Goal: Browse casually: Explore the website without a specific task or goal

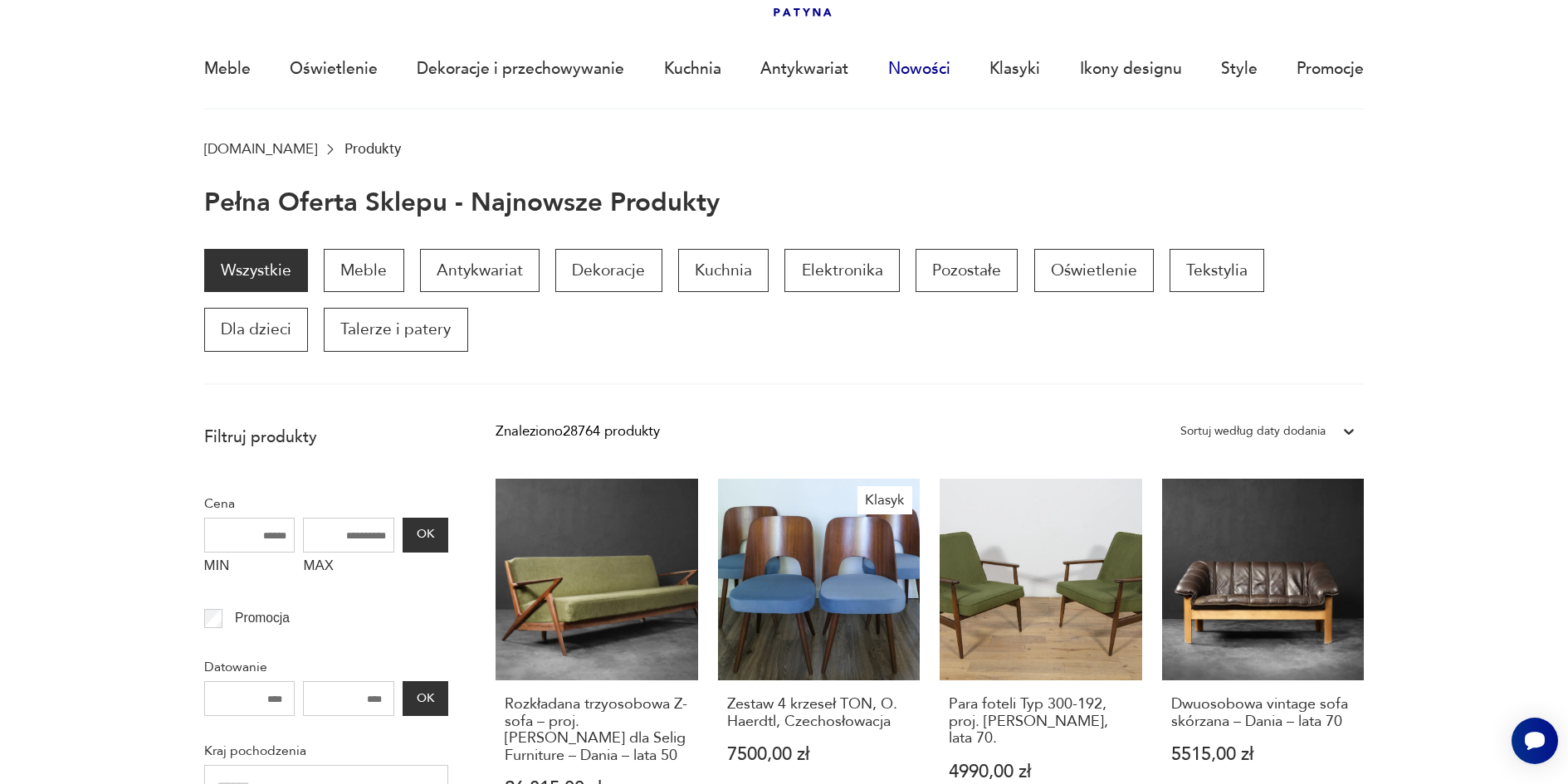
click at [920, 65] on link "Nowości" at bounding box center [919, 69] width 62 height 76
click at [916, 69] on link "Nowości" at bounding box center [919, 69] width 62 height 76
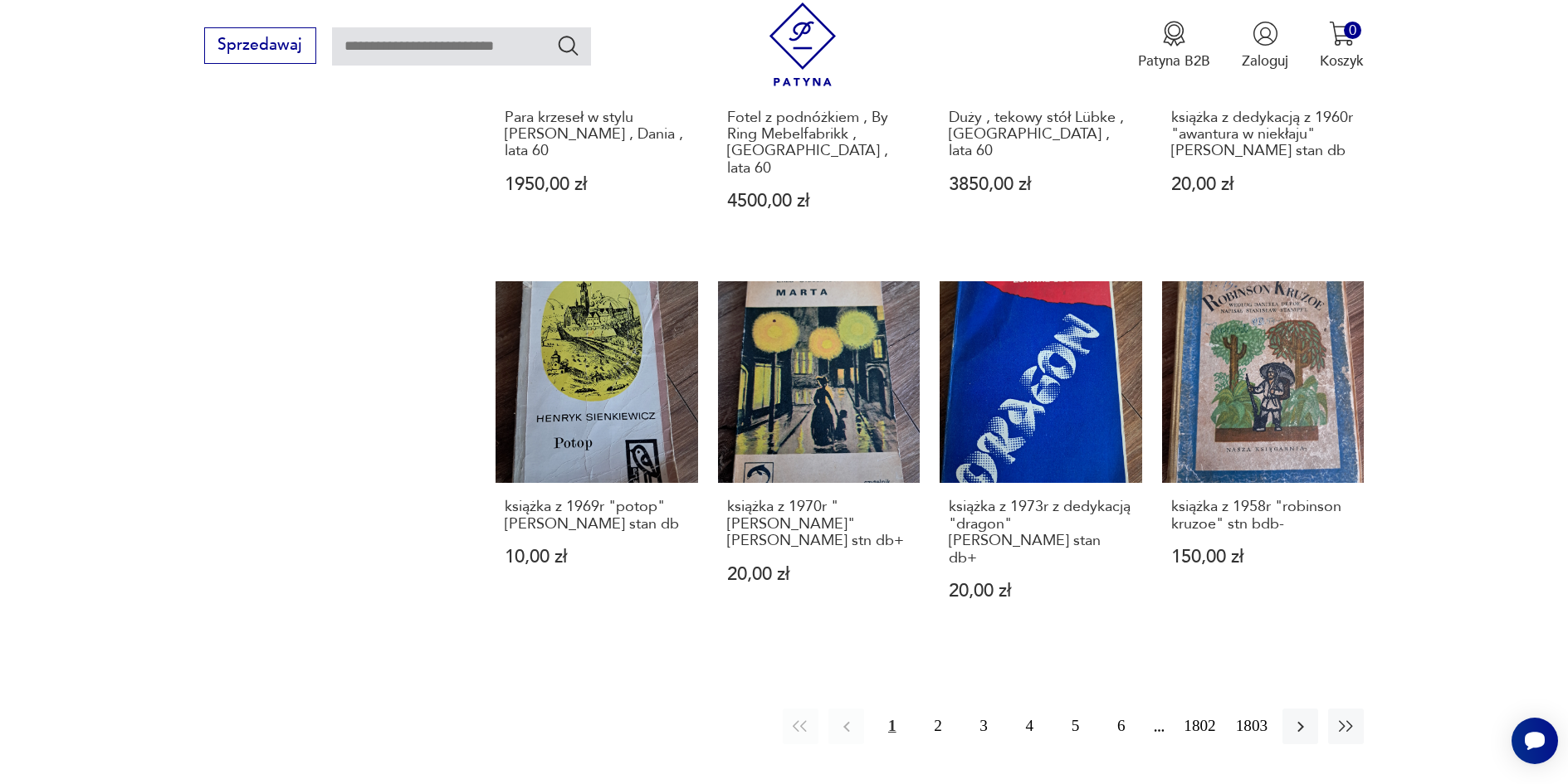
scroll to position [1497, 0]
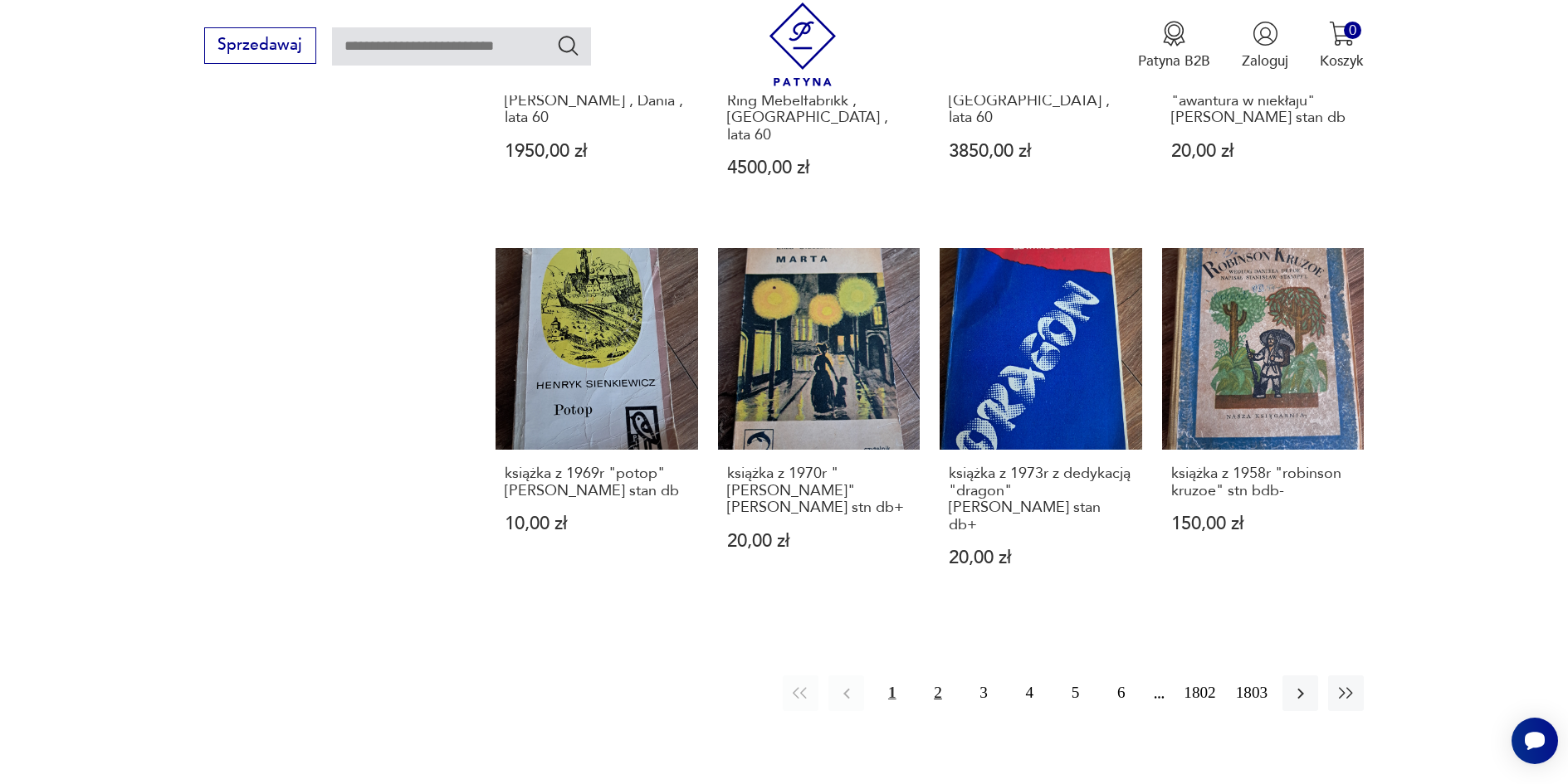
click at [932, 675] on button "2" at bounding box center [937, 693] width 36 height 36
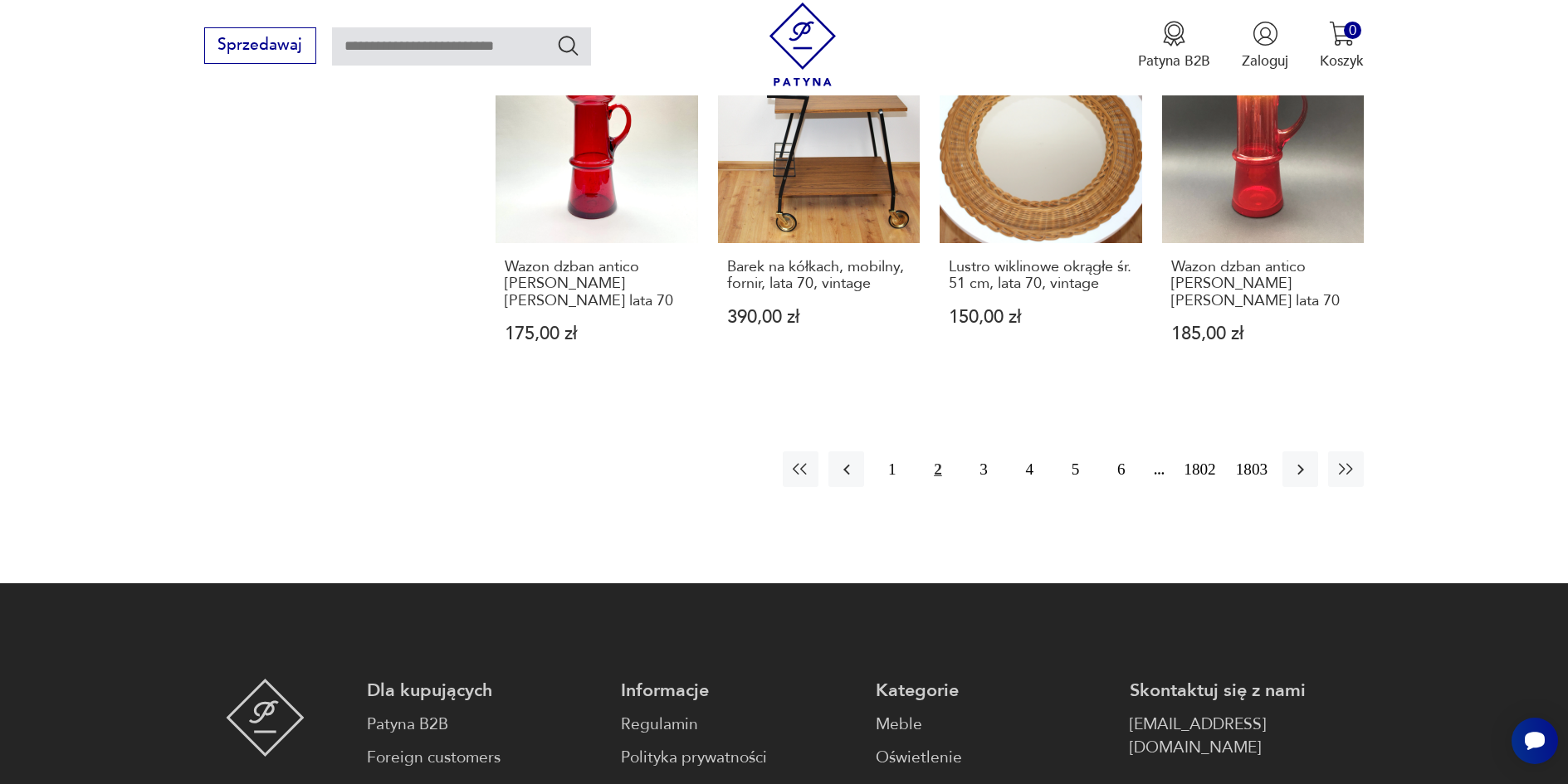
scroll to position [1786, 0]
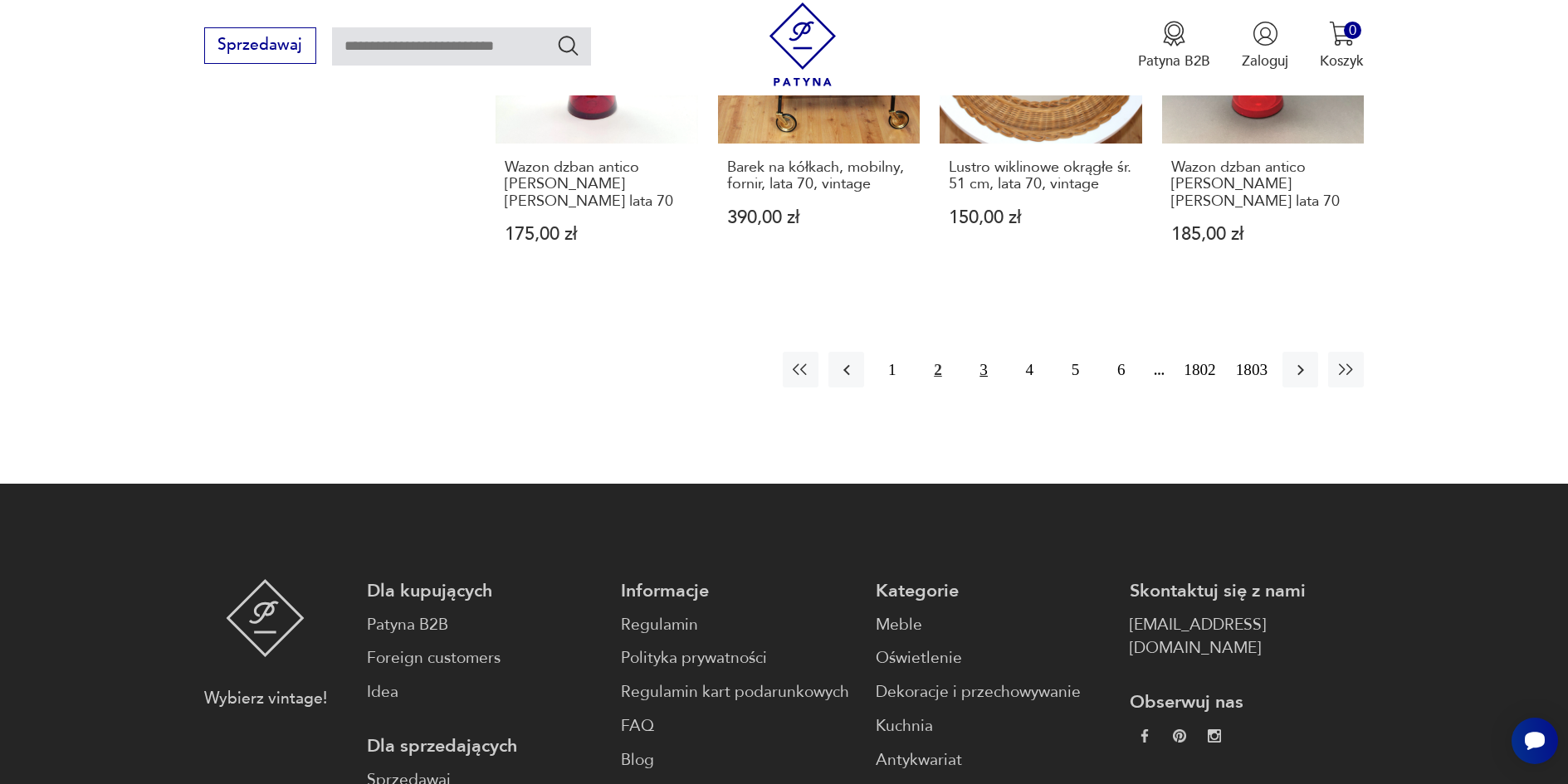
click at [983, 370] on button "3" at bounding box center [984, 370] width 36 height 36
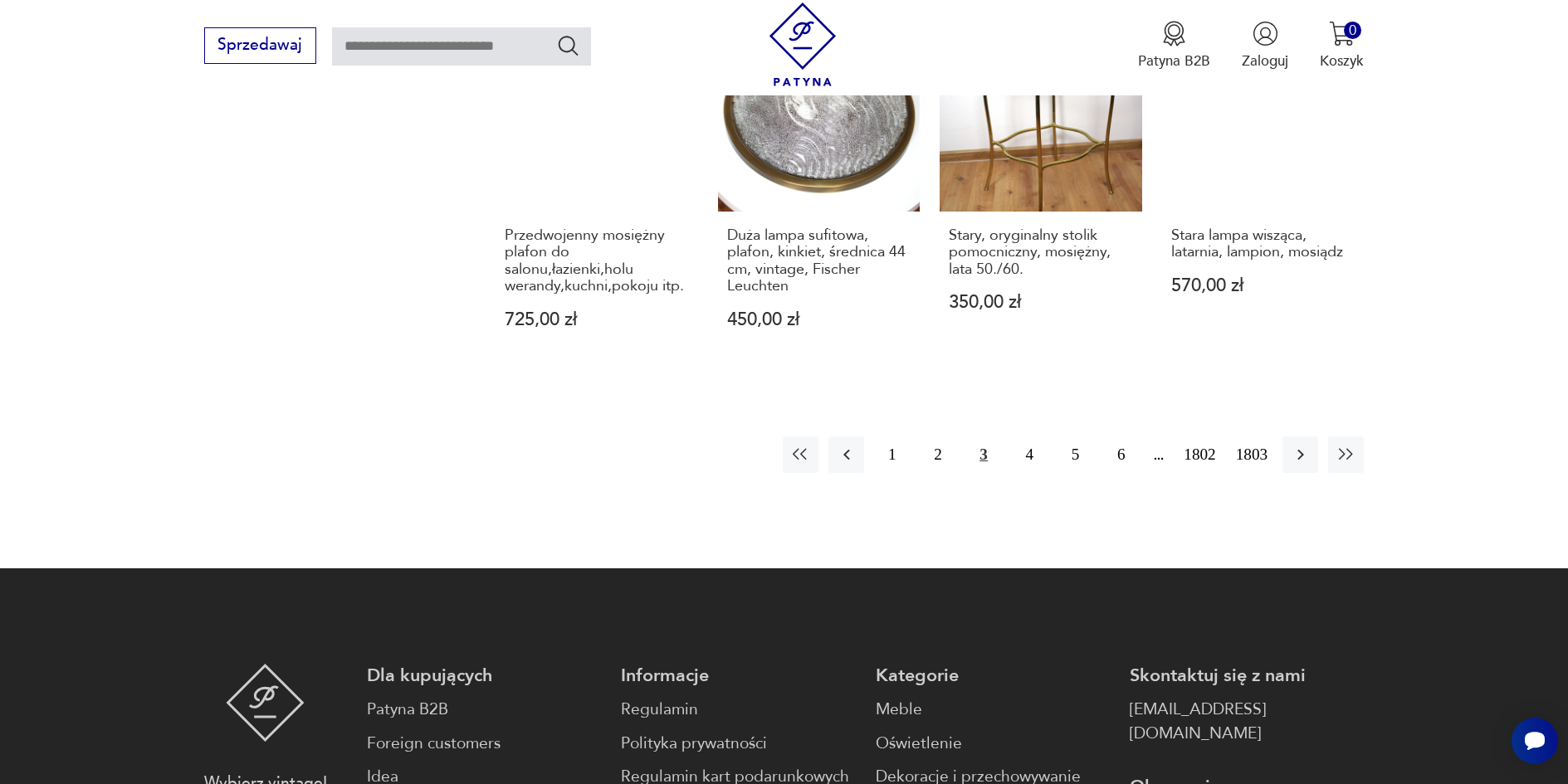
scroll to position [1764, 0]
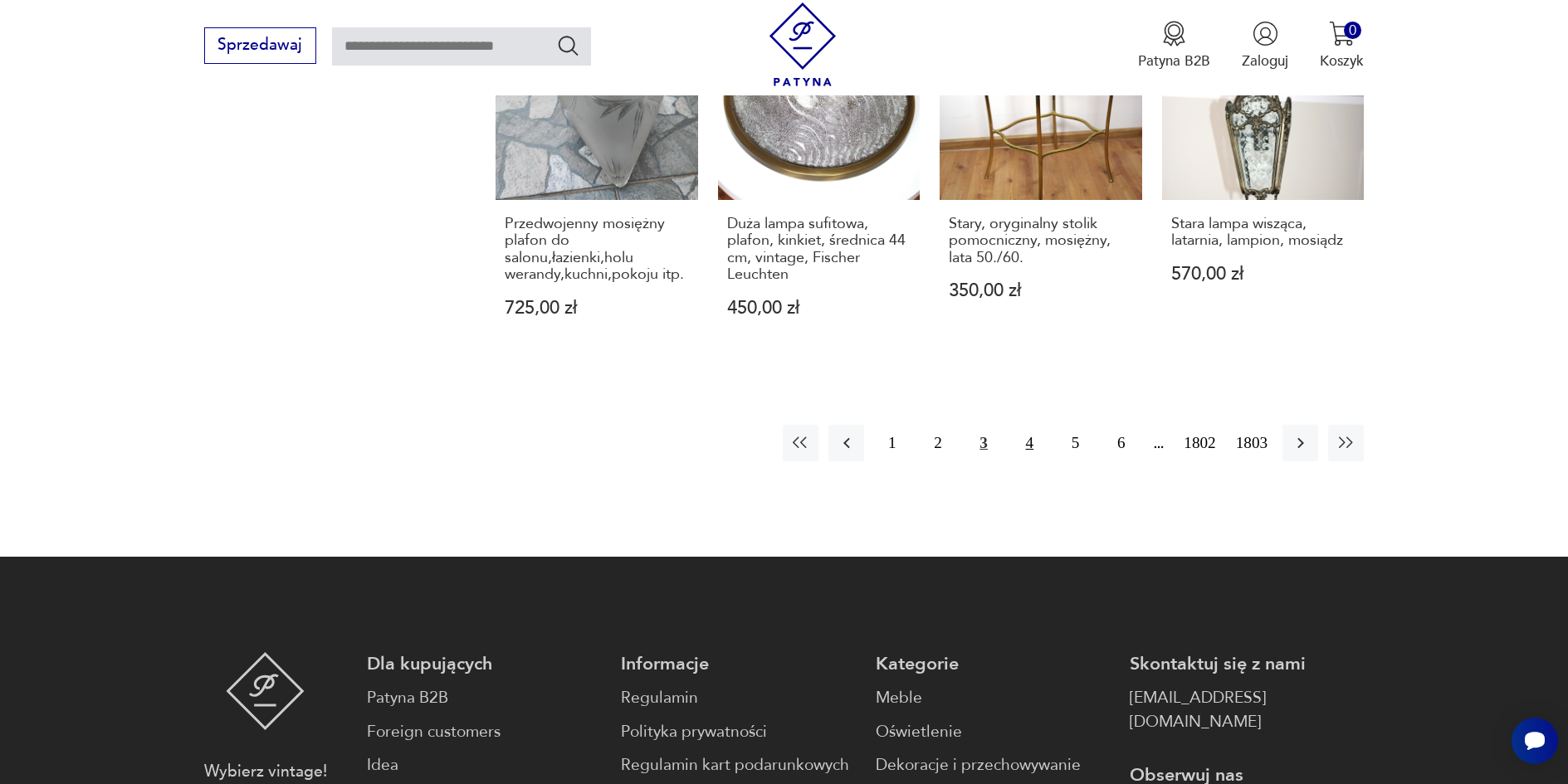
click at [1032, 425] on button "4" at bounding box center [1030, 443] width 36 height 36
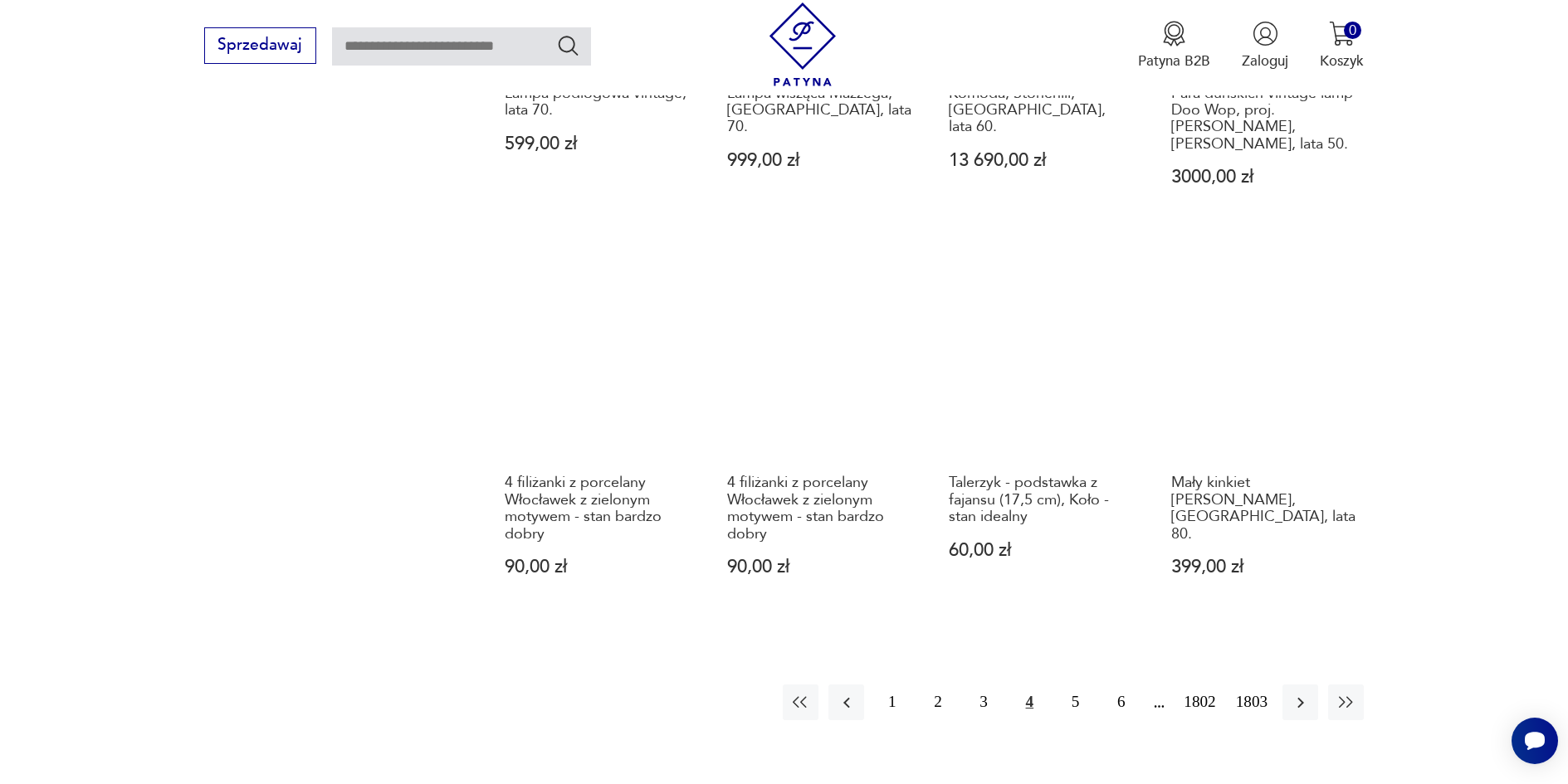
scroll to position [1521, 0]
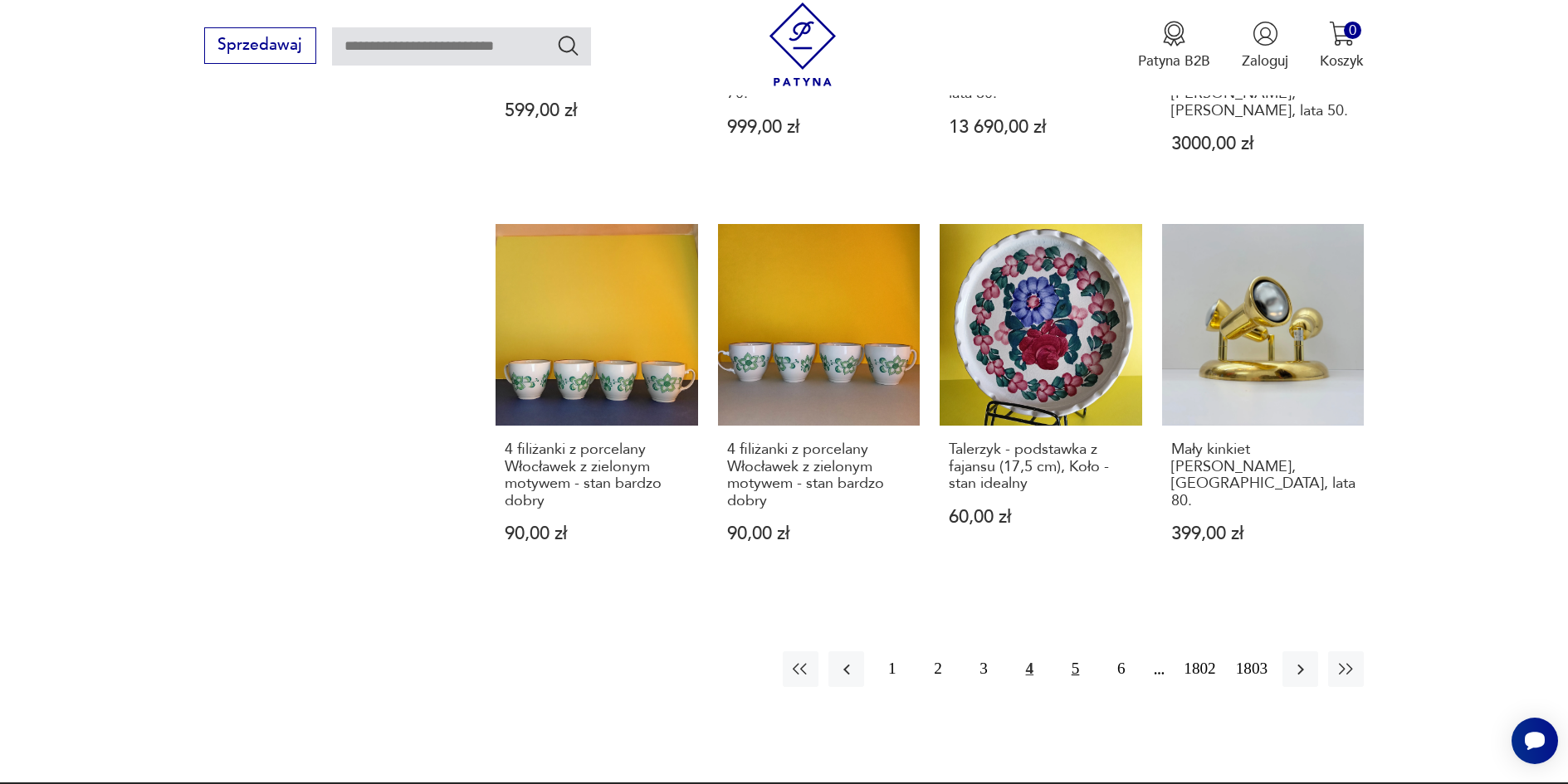
click at [1079, 672] on button "5" at bounding box center [1075, 669] width 36 height 36
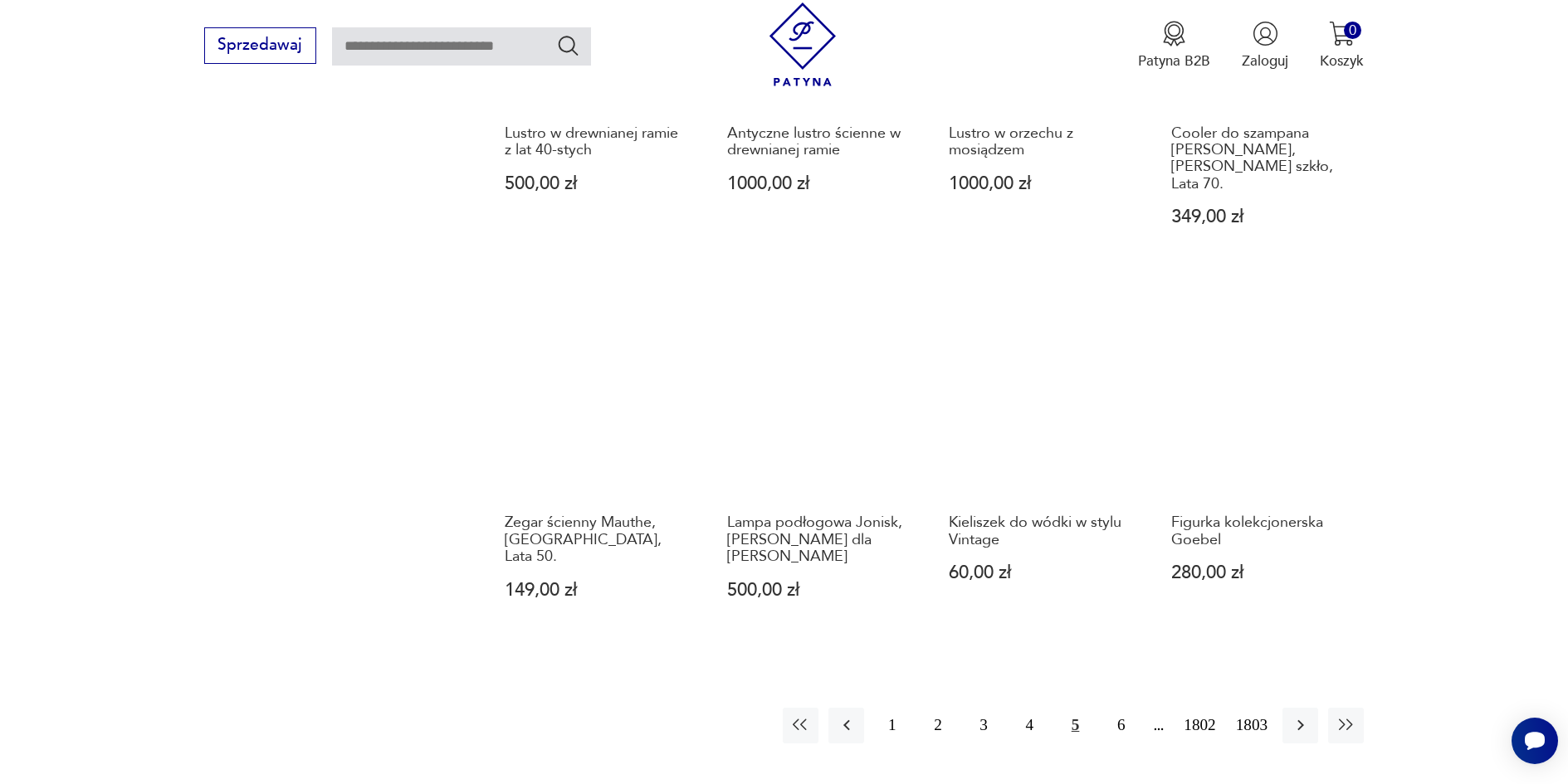
scroll to position [1455, 0]
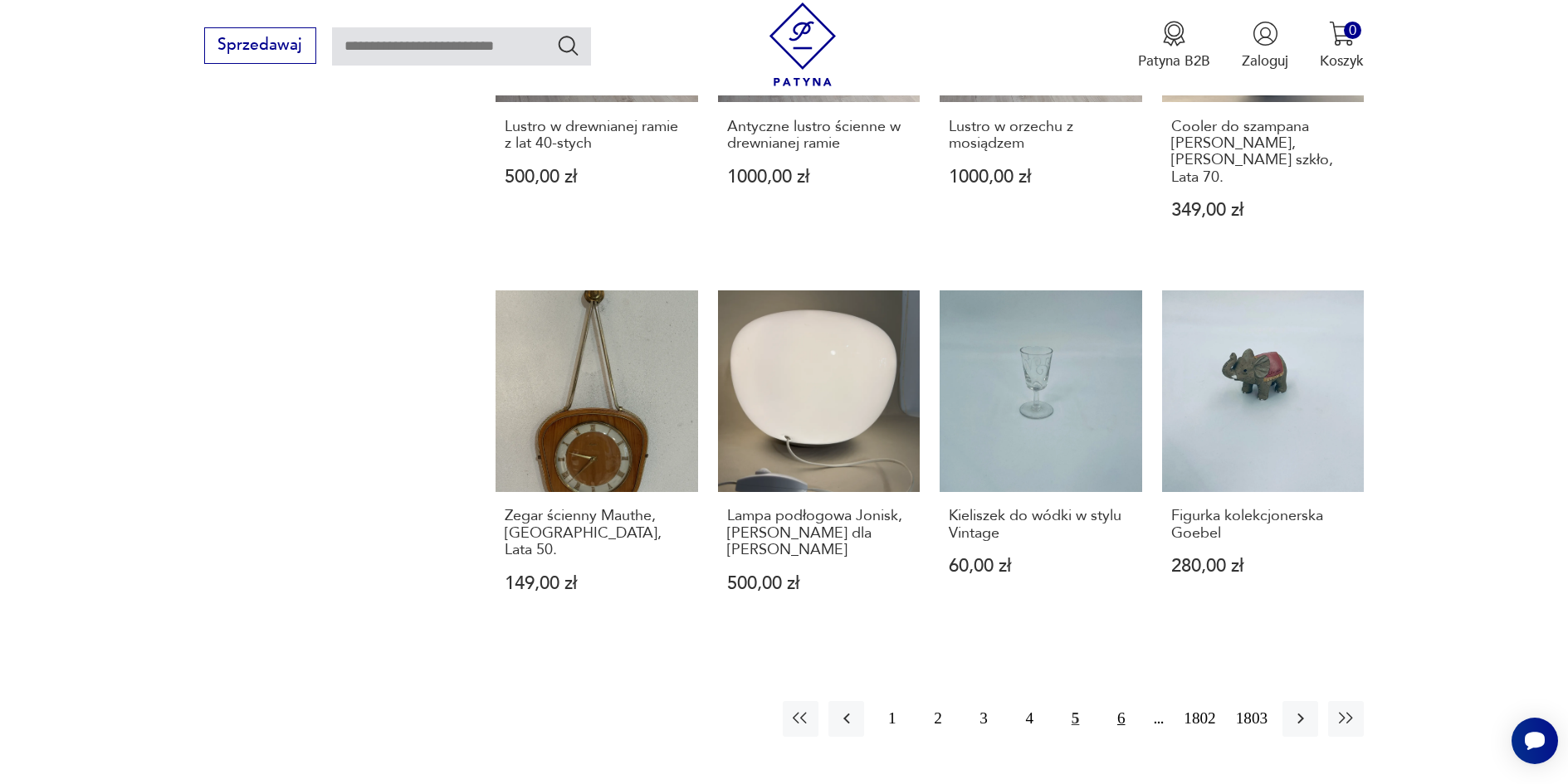
click at [1116, 701] on button "6" at bounding box center [1121, 718] width 36 height 36
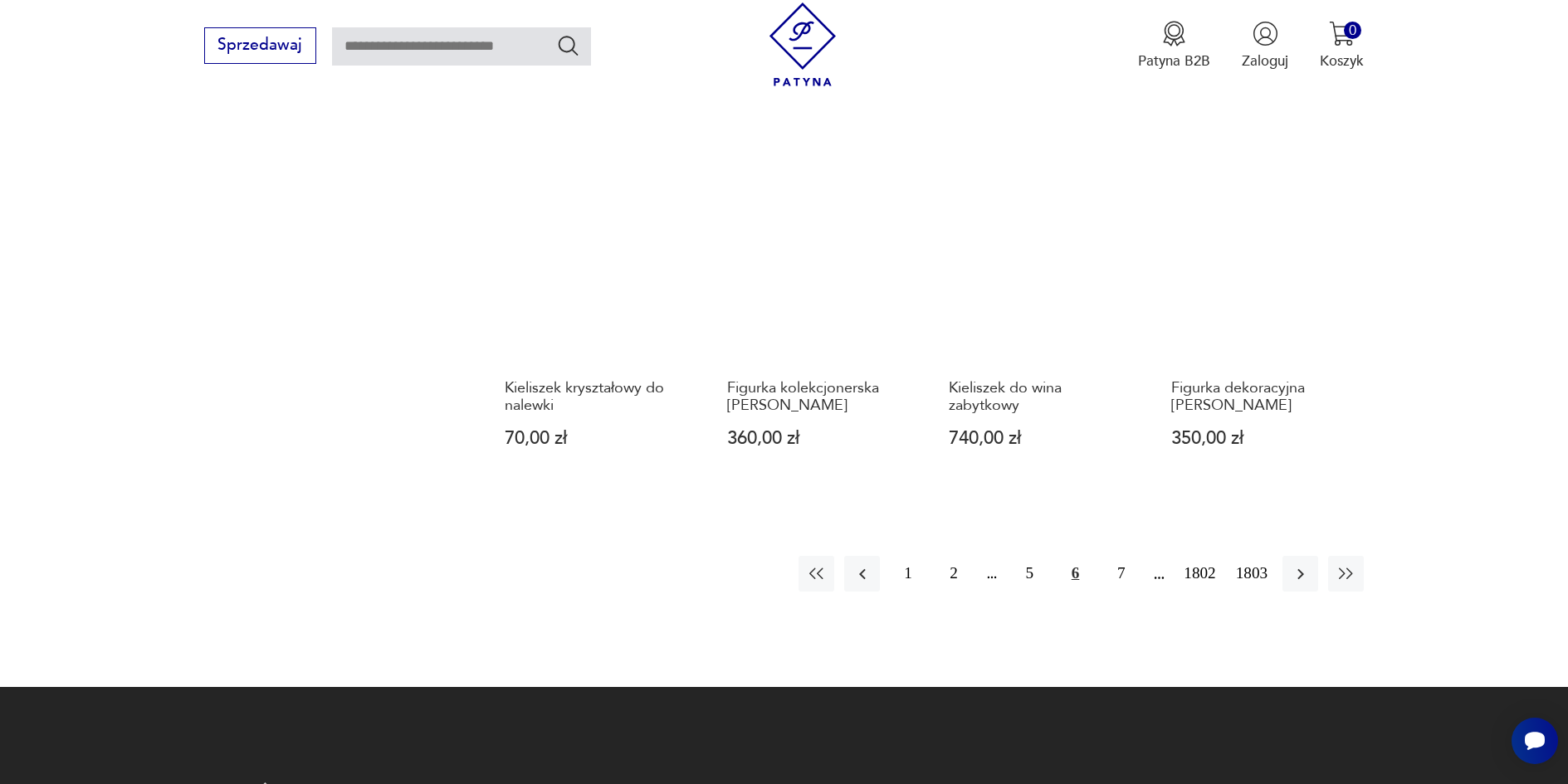
scroll to position [1587, 0]
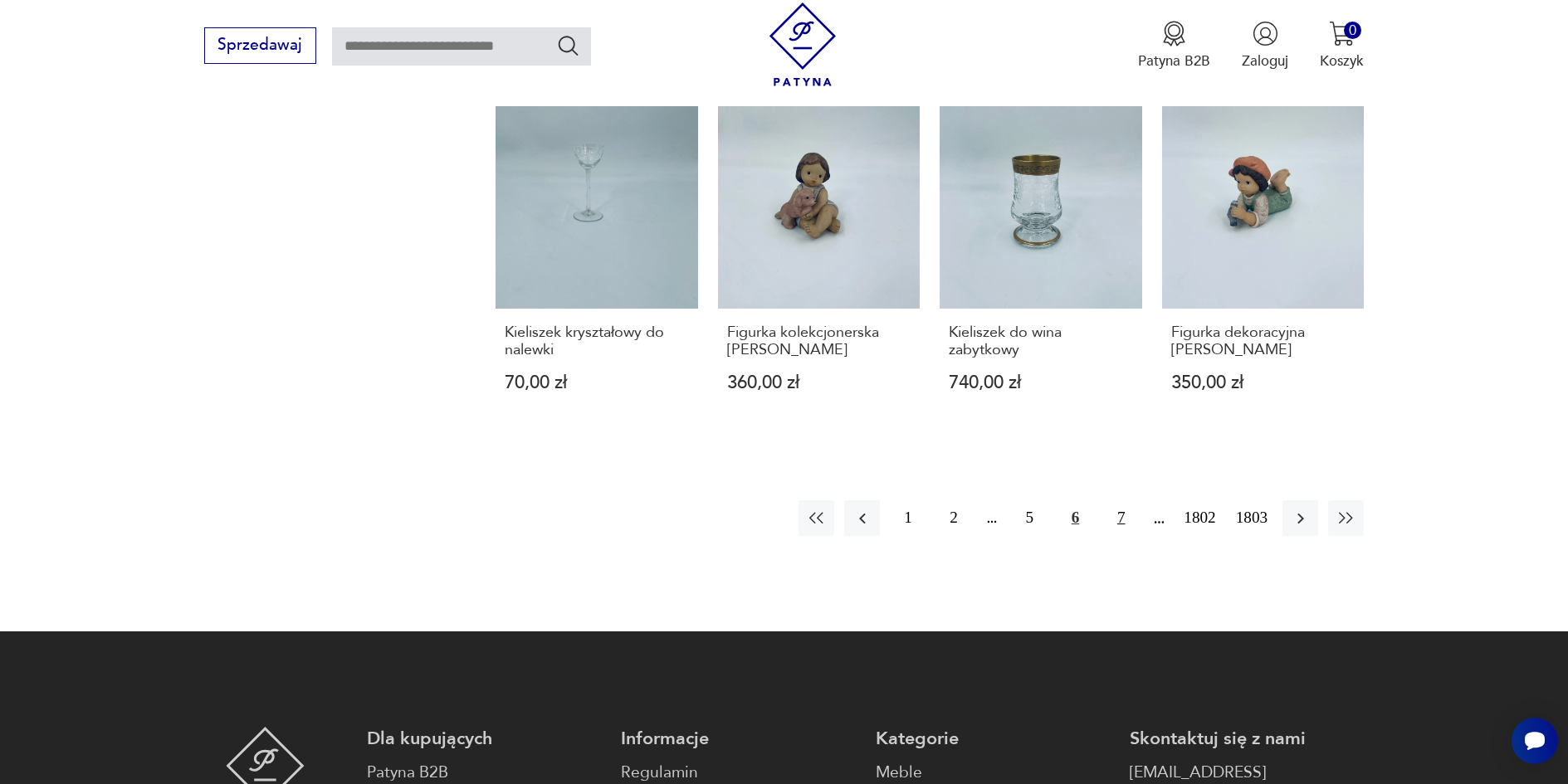
click at [1128, 501] on button "7" at bounding box center [1121, 518] width 36 height 36
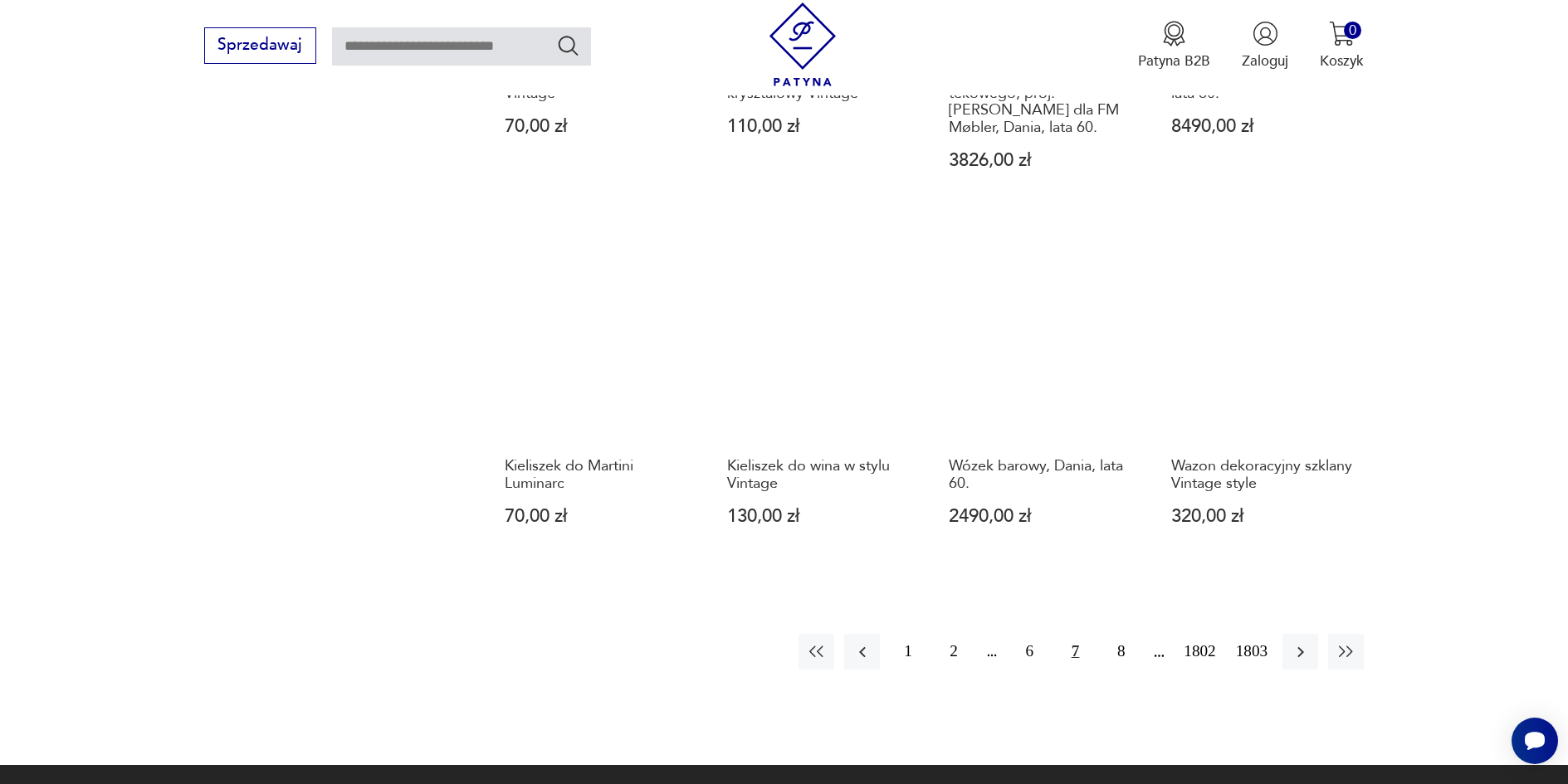
scroll to position [1553, 0]
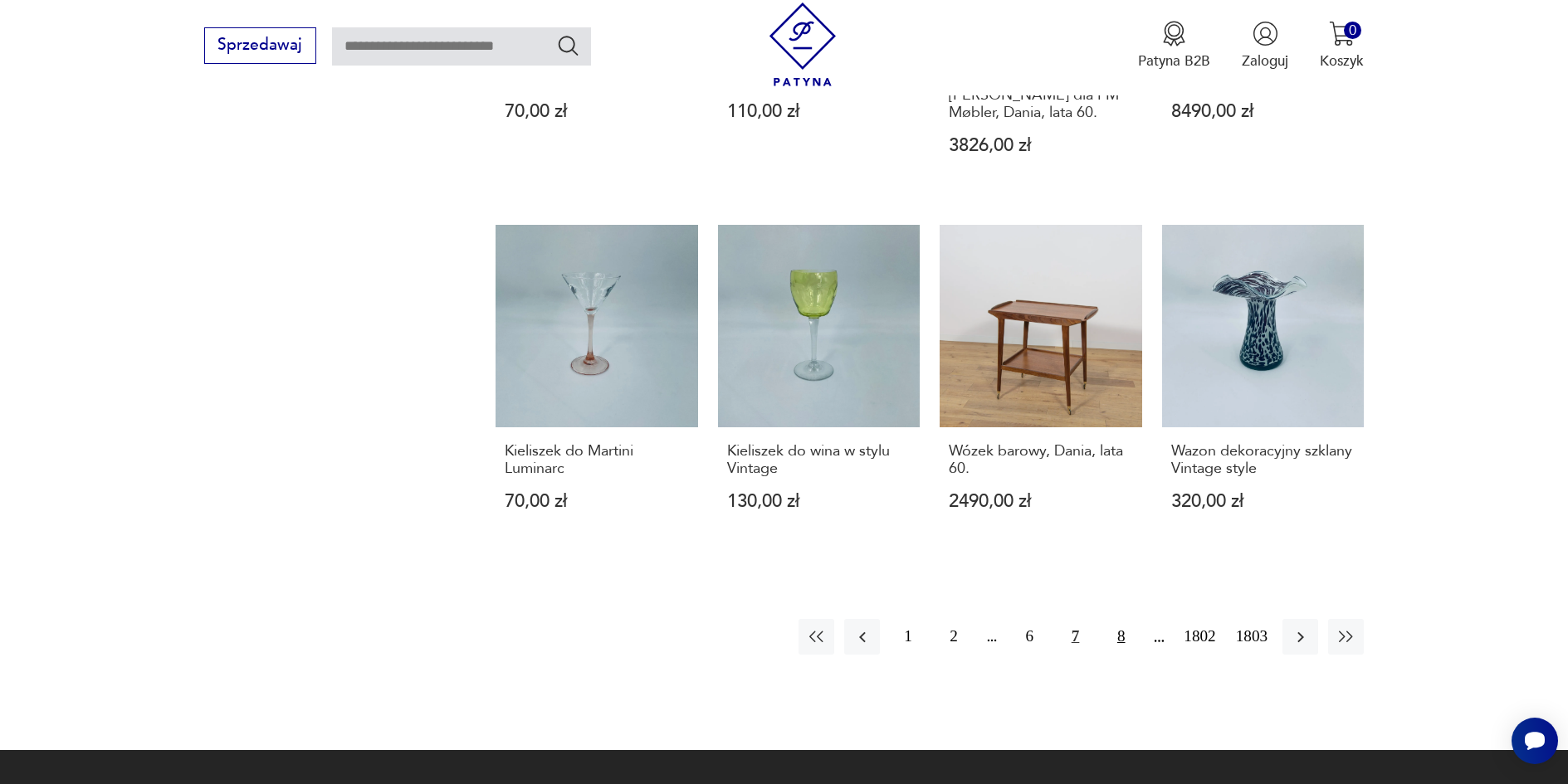
click at [1121, 619] on button "8" at bounding box center [1121, 636] width 36 height 36
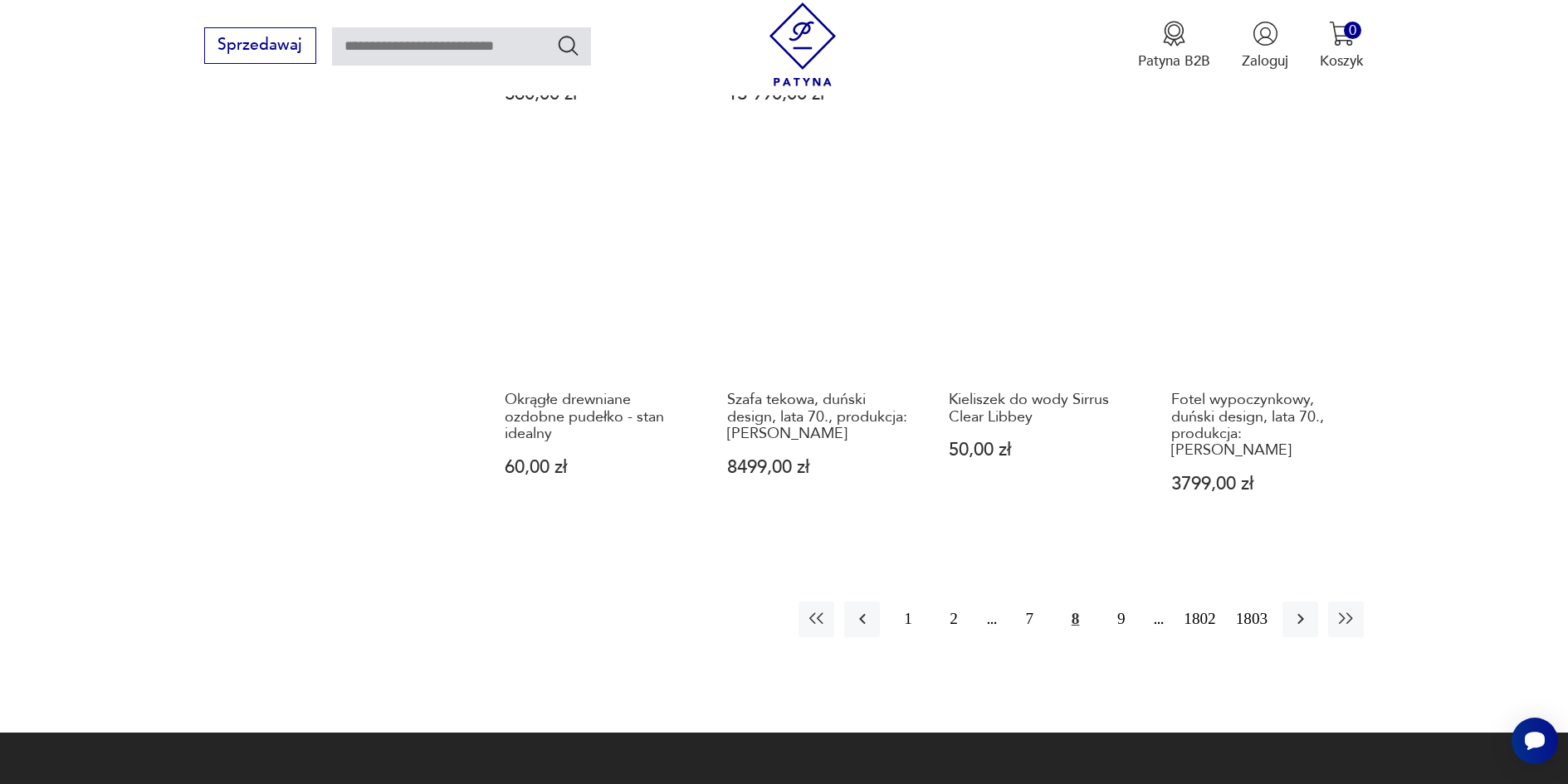
scroll to position [1554, 0]
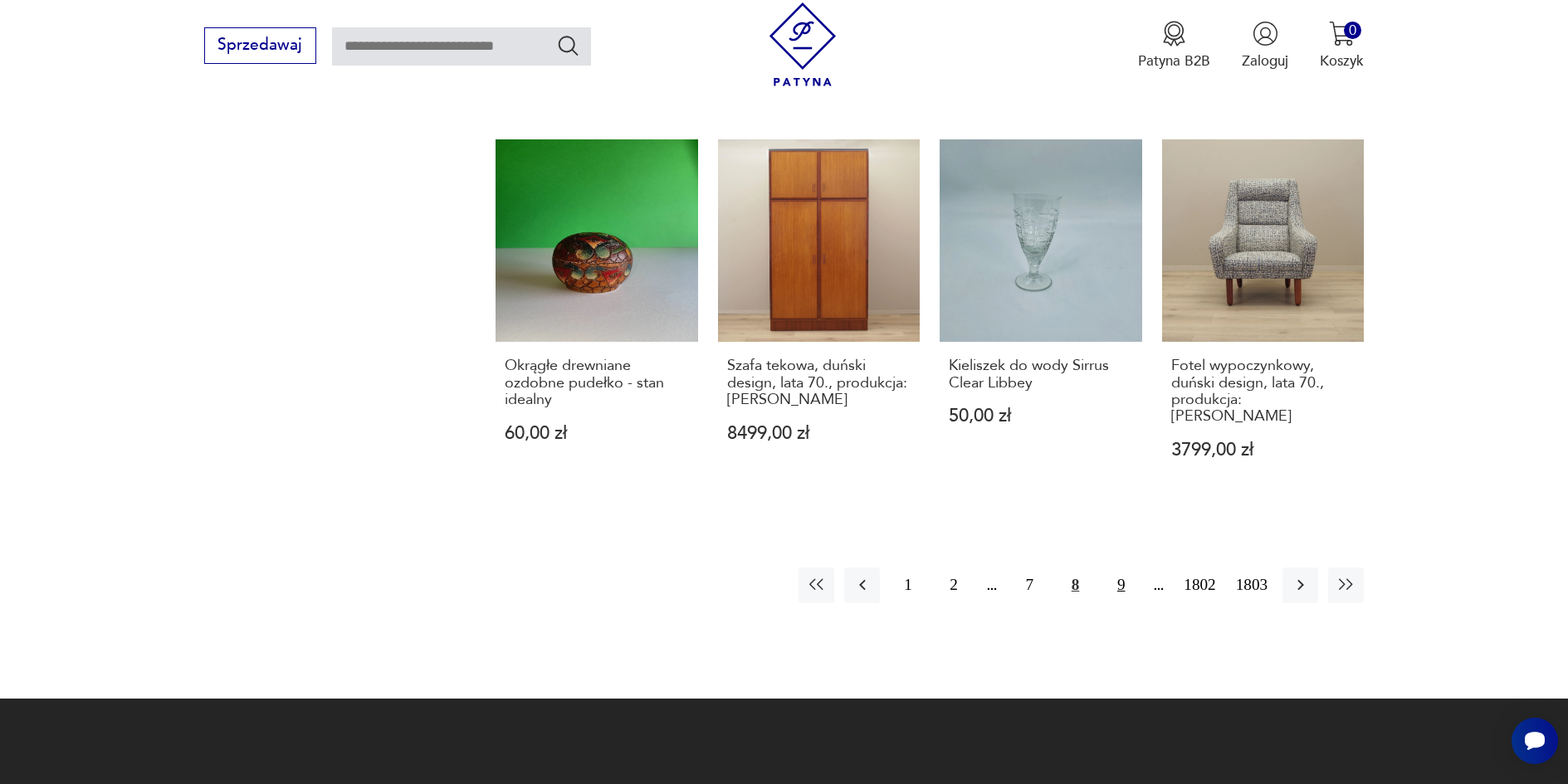
click at [1118, 571] on button "9" at bounding box center [1121, 585] width 36 height 36
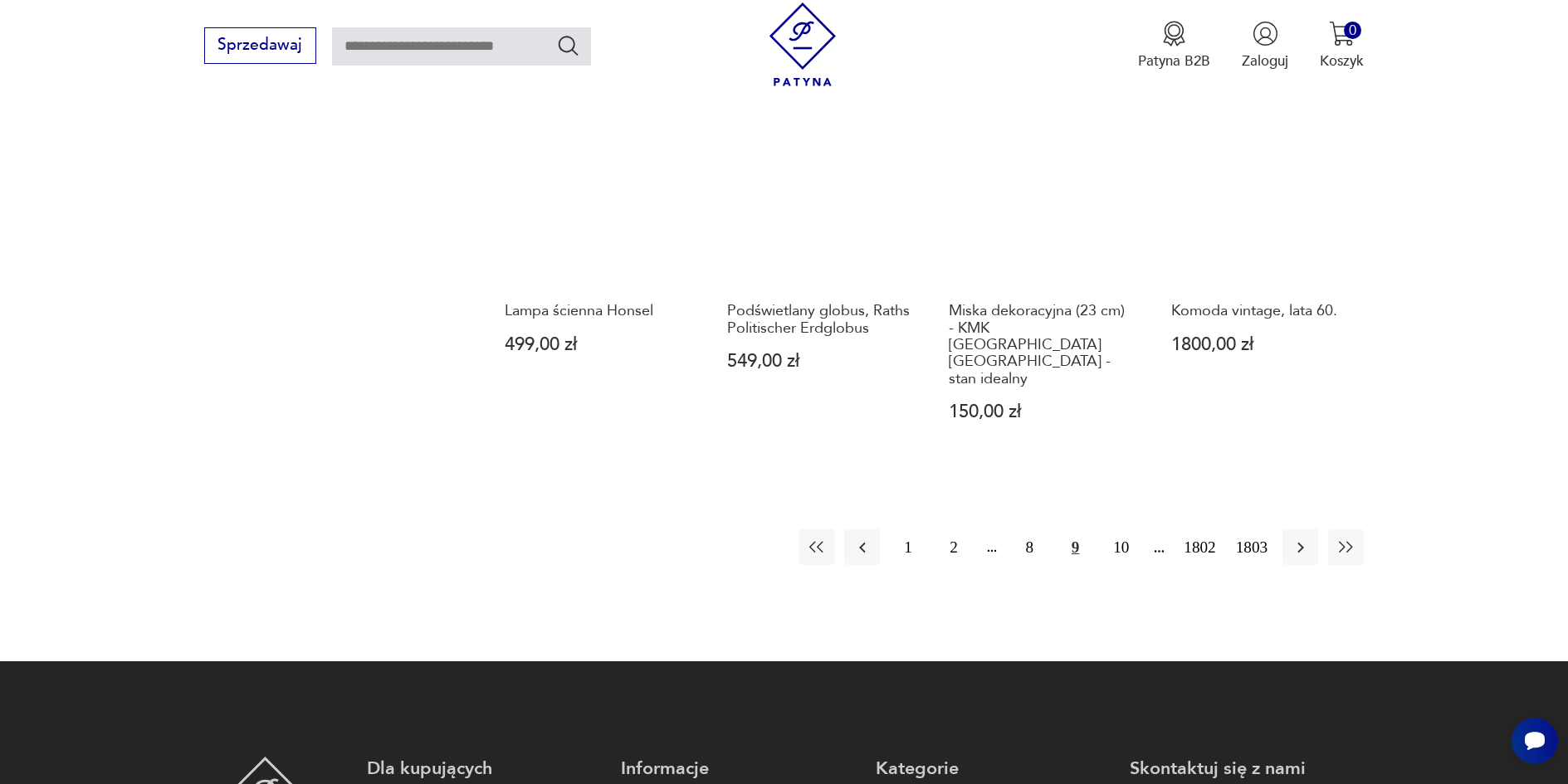
scroll to position [1620, 0]
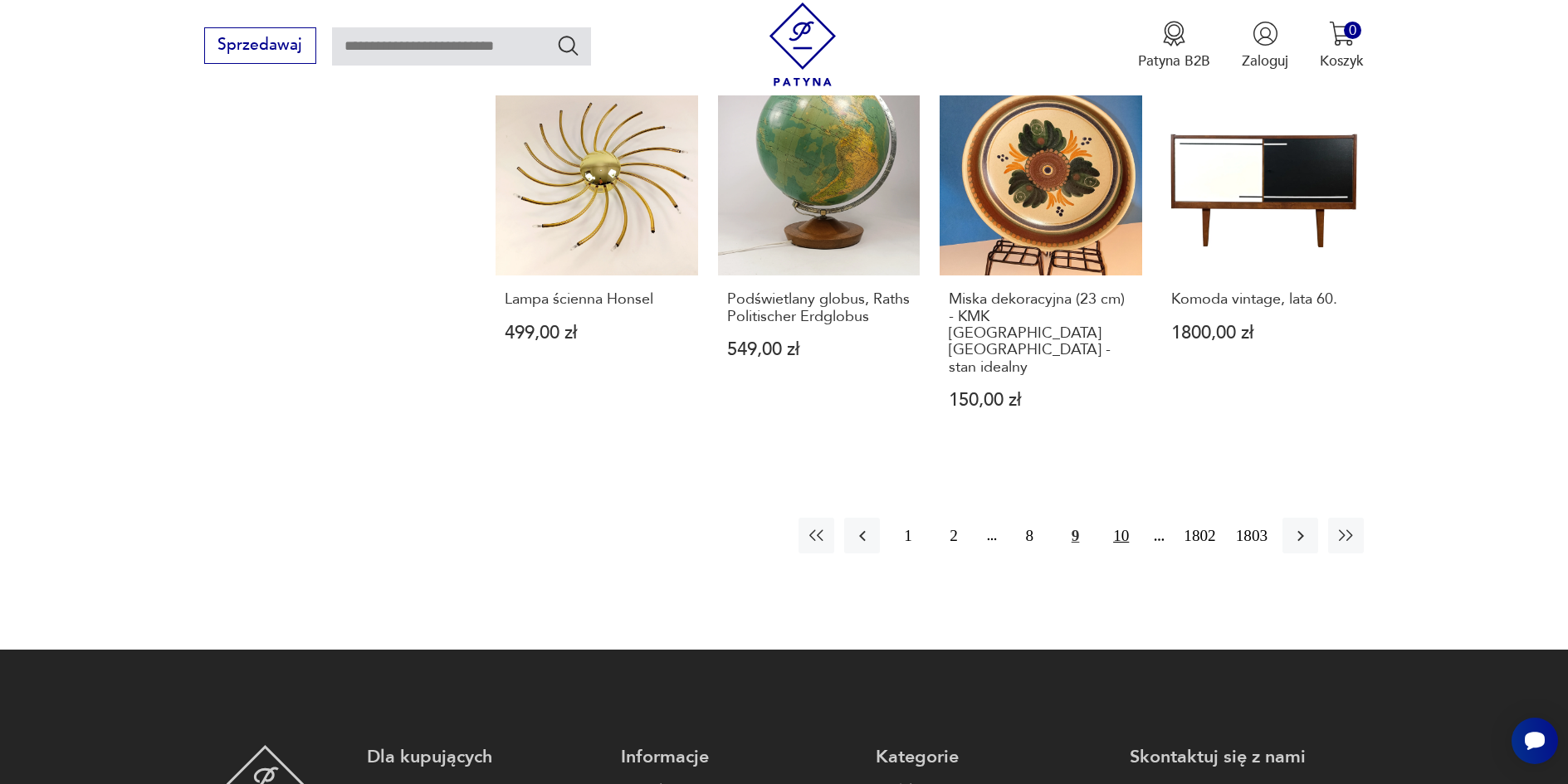
click at [1121, 517] on button "10" at bounding box center [1121, 535] width 36 height 36
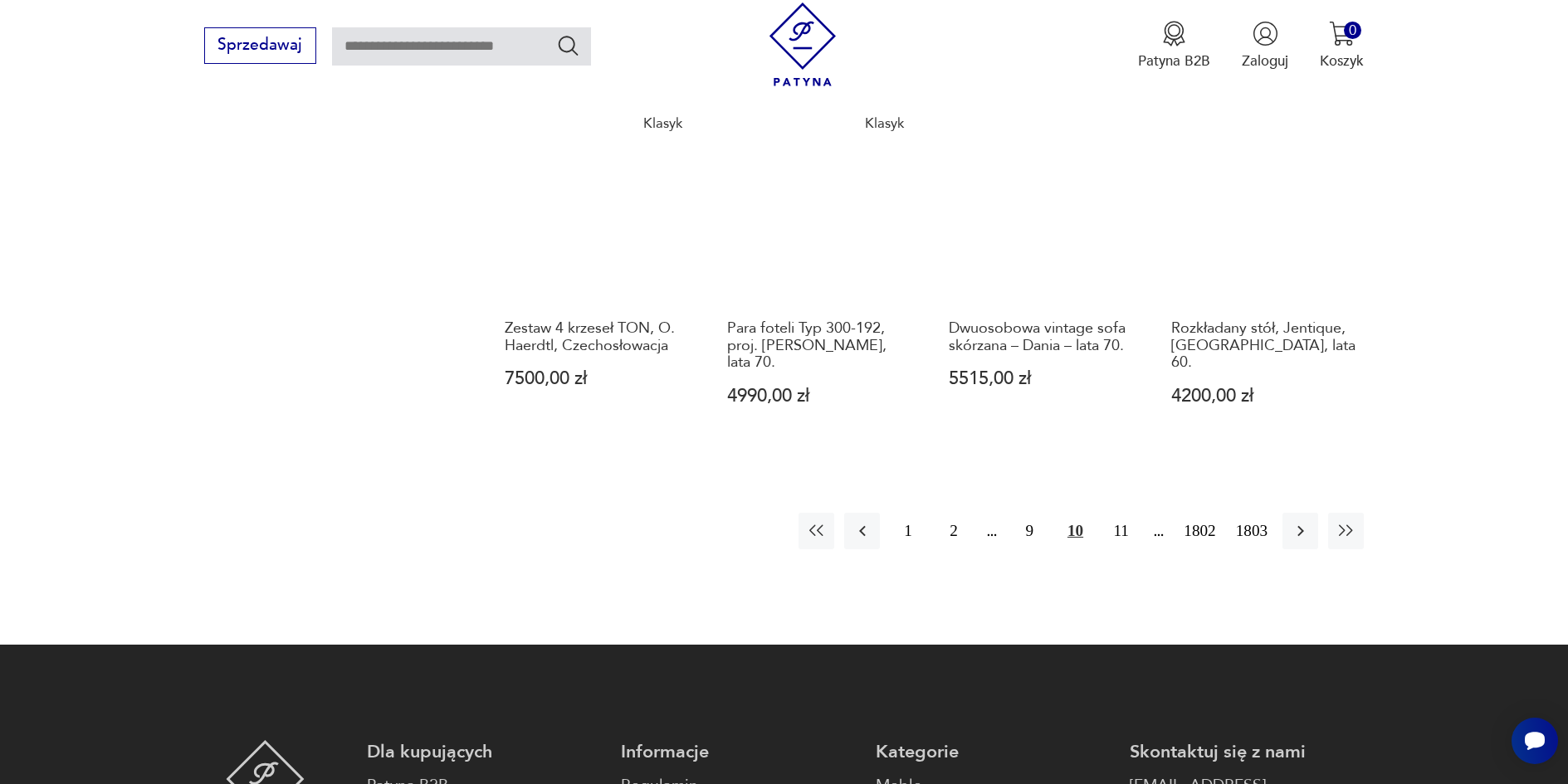
scroll to position [1720, 0]
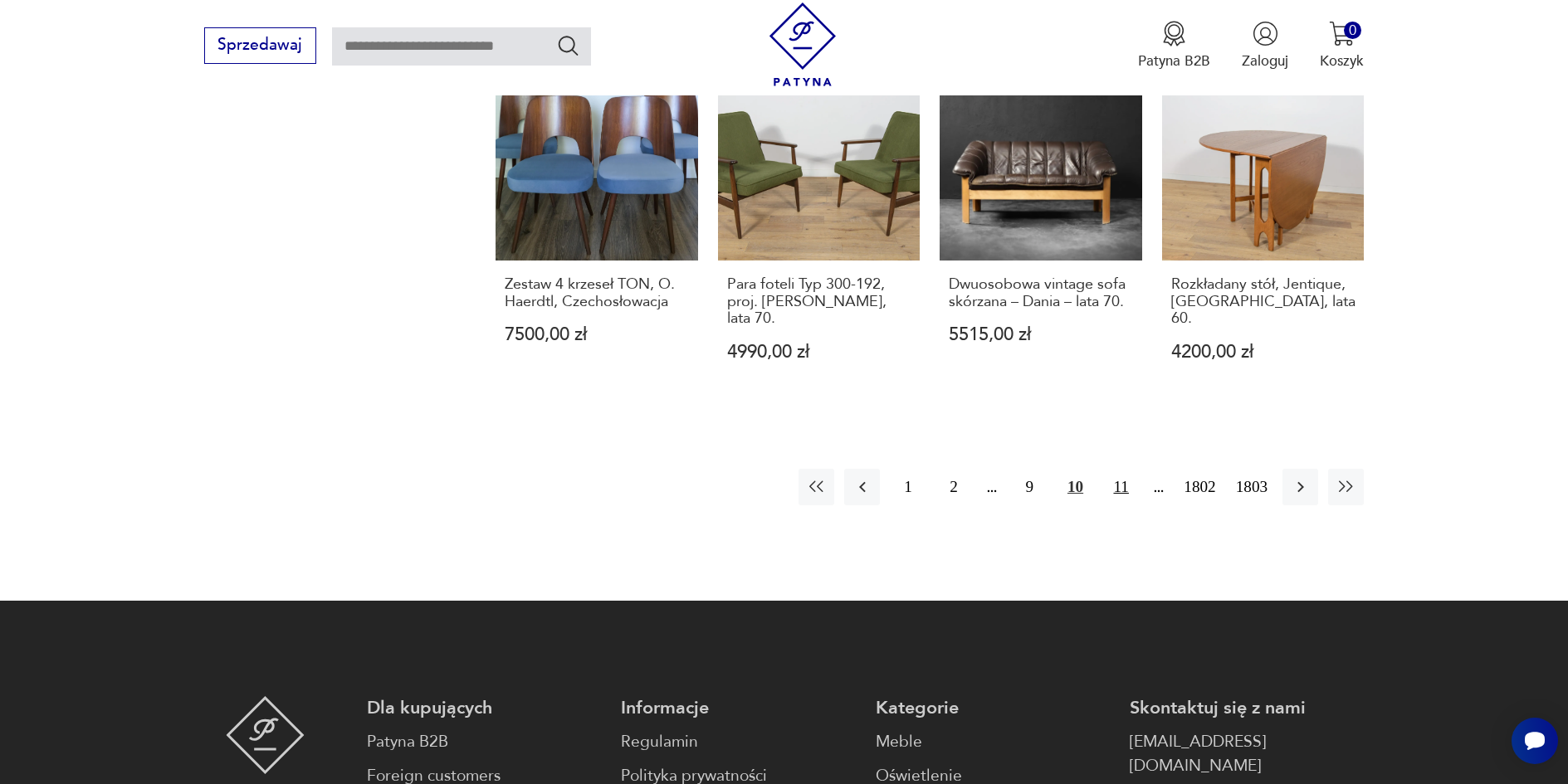
click at [1123, 469] on button "11" at bounding box center [1121, 487] width 36 height 36
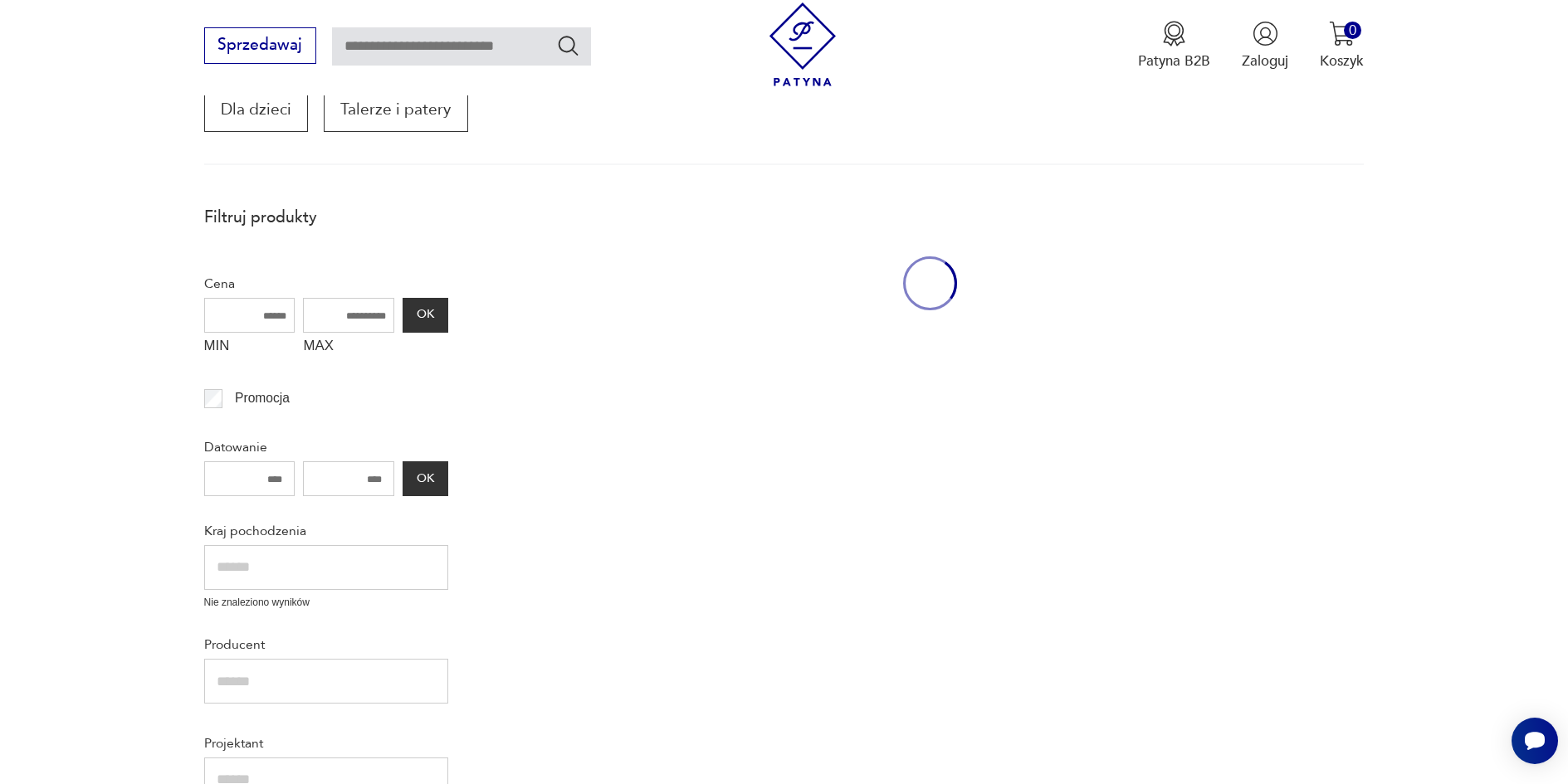
scroll to position [282, 0]
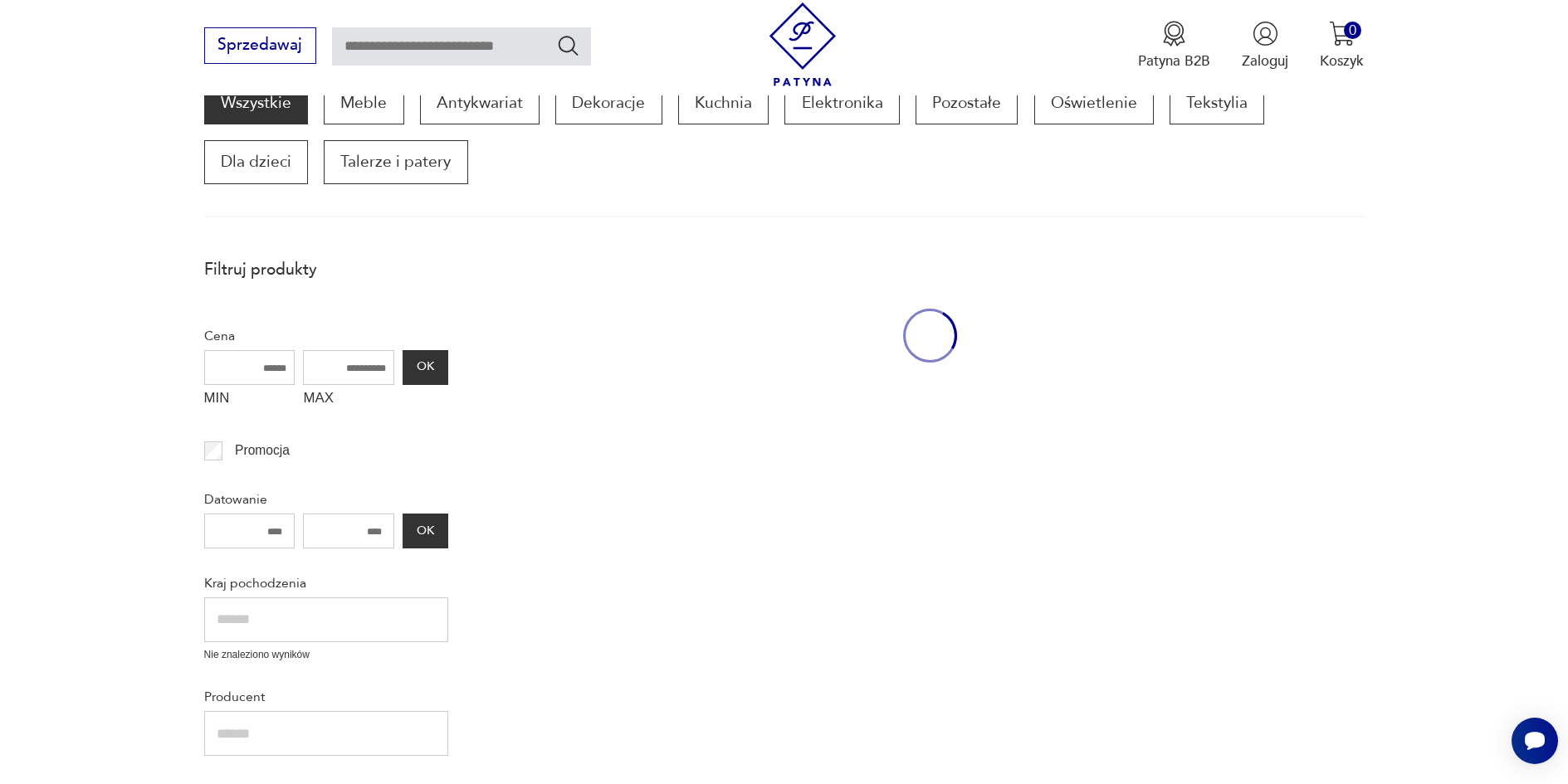
click at [1123, 442] on div at bounding box center [930, 733] width 868 height 967
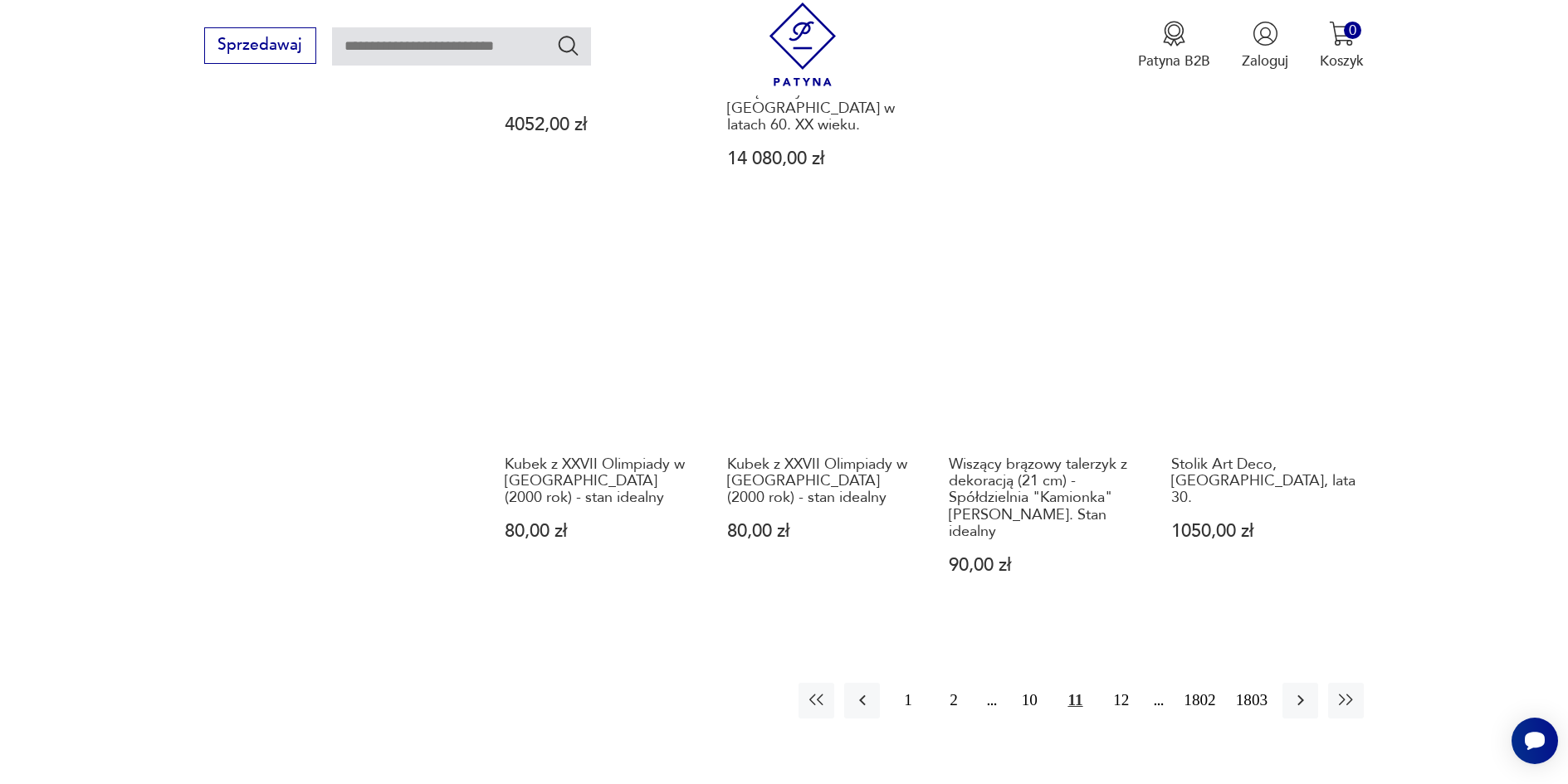
scroll to position [1698, 0]
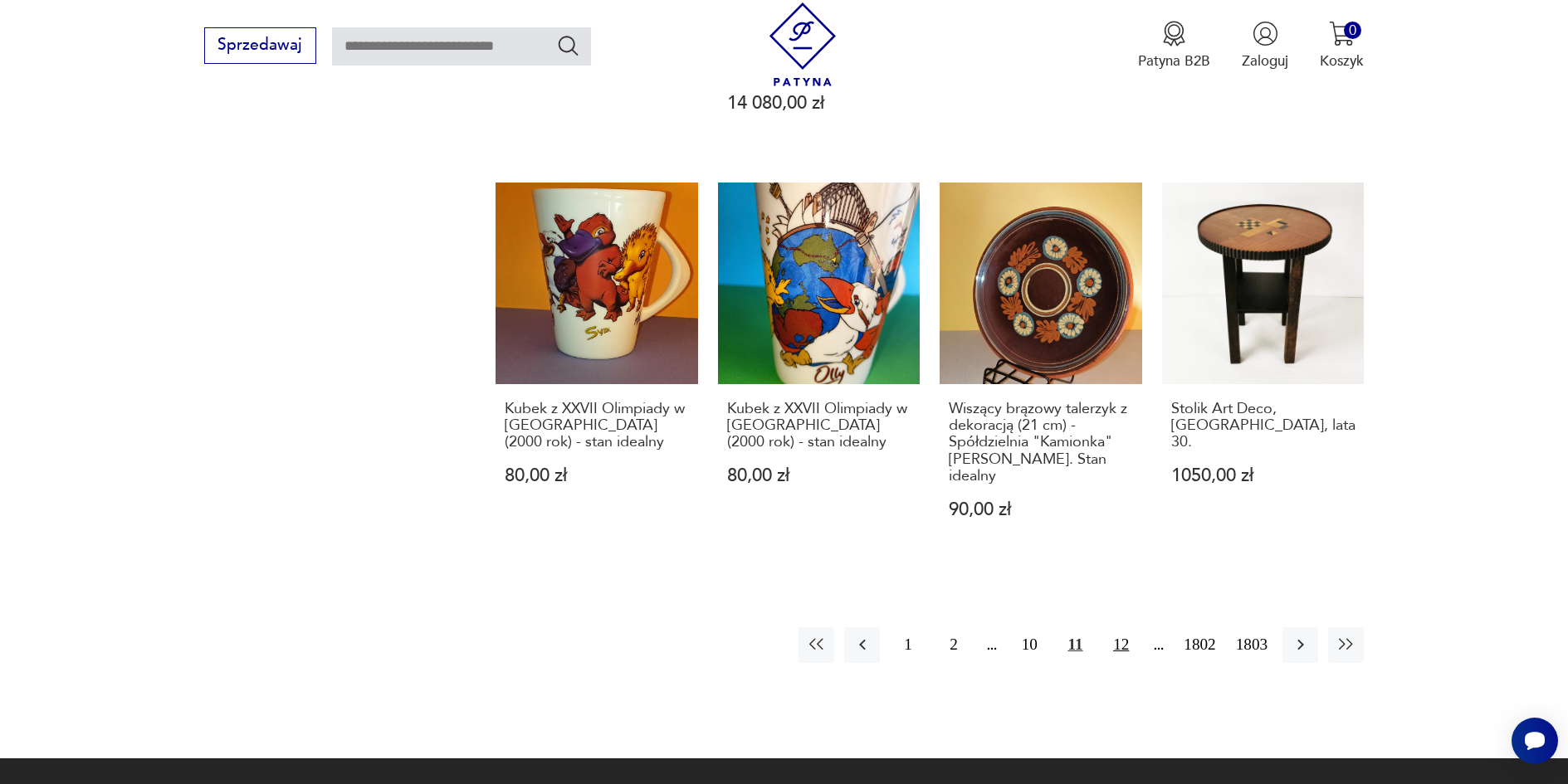
click at [1123, 627] on button "12" at bounding box center [1121, 644] width 36 height 36
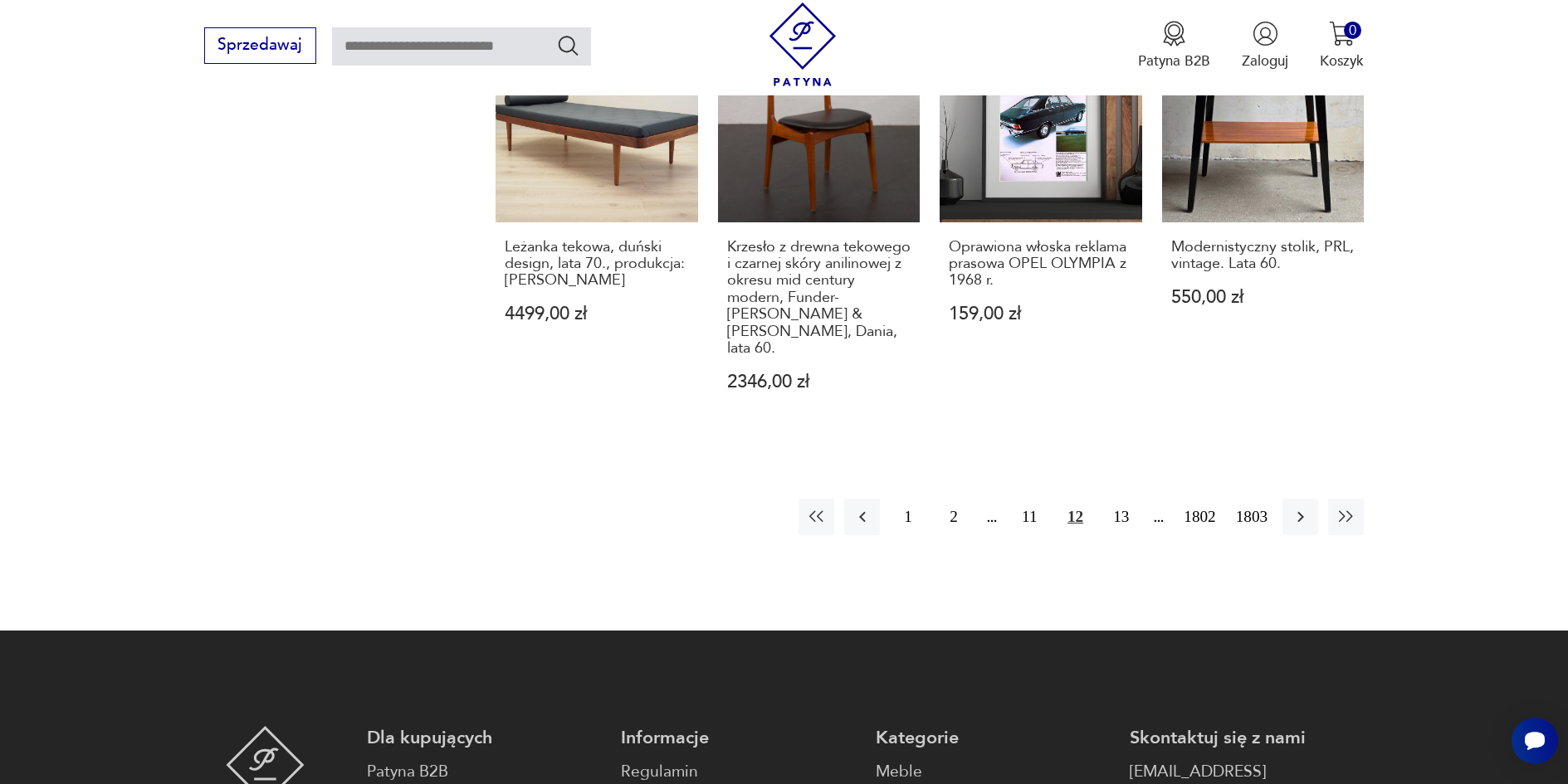
scroll to position [1841, 0]
